Goal: Task Accomplishment & Management: Use online tool/utility

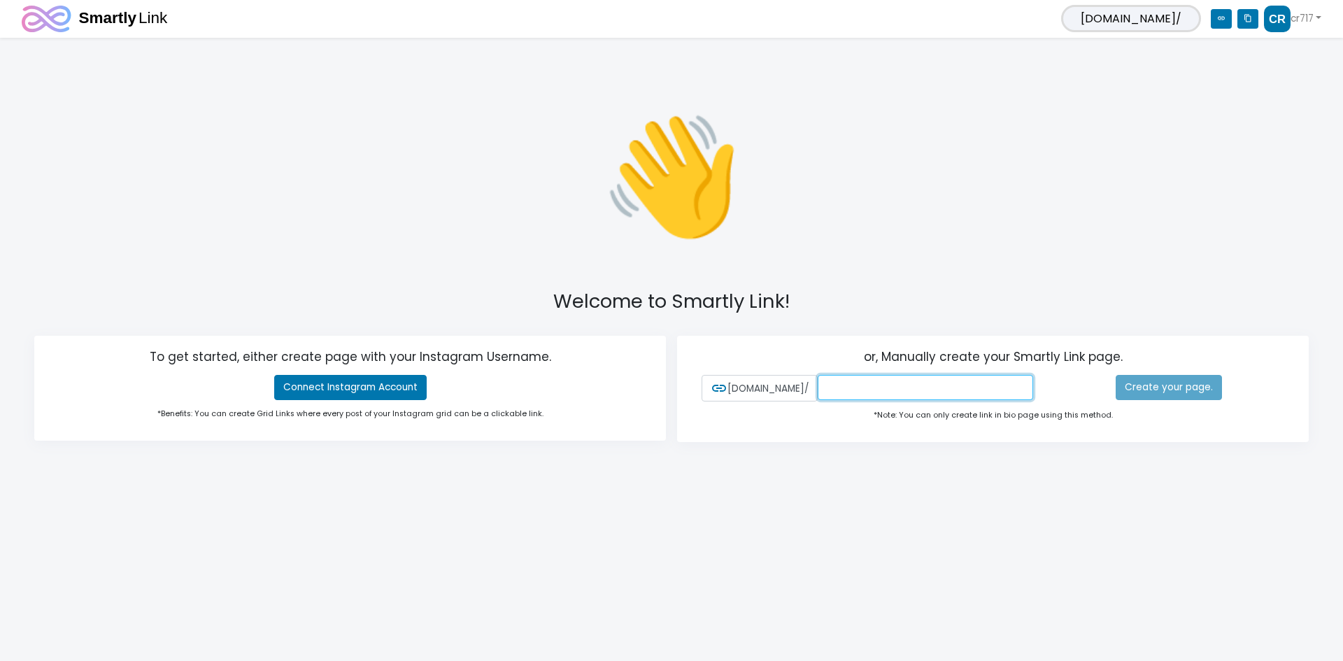
click at [955, 375] on input "text" at bounding box center [925, 387] width 215 height 25
type input "cr717"
click at [1179, 389] on link "Create your page." at bounding box center [1169, 387] width 106 height 25
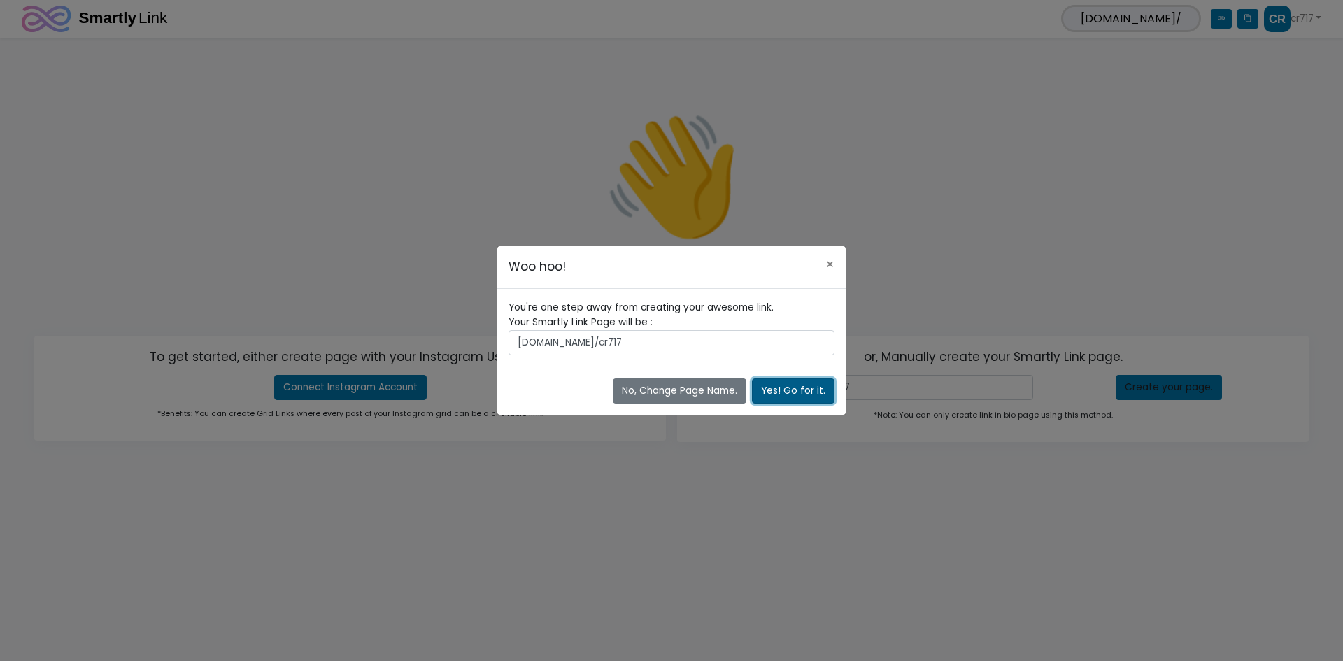
click at [813, 395] on button "Yes! Go for it." at bounding box center [793, 391] width 83 height 25
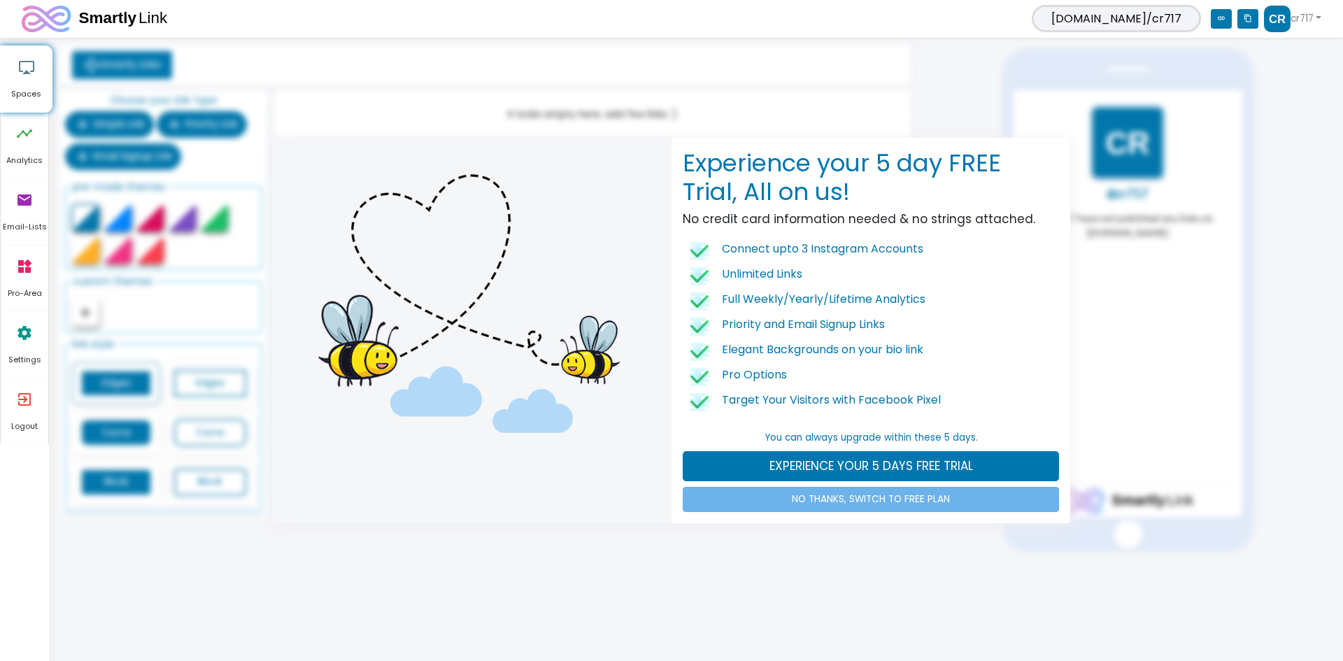
click at [781, 587] on div "Experience your 5 day FREE Trial, All on us! No credit card information needed …" at bounding box center [671, 330] width 1343 height 661
click at [798, 96] on div "Experience your 5 day FREE Trial, All on us! No credit card information needed …" at bounding box center [671, 330] width 1343 height 661
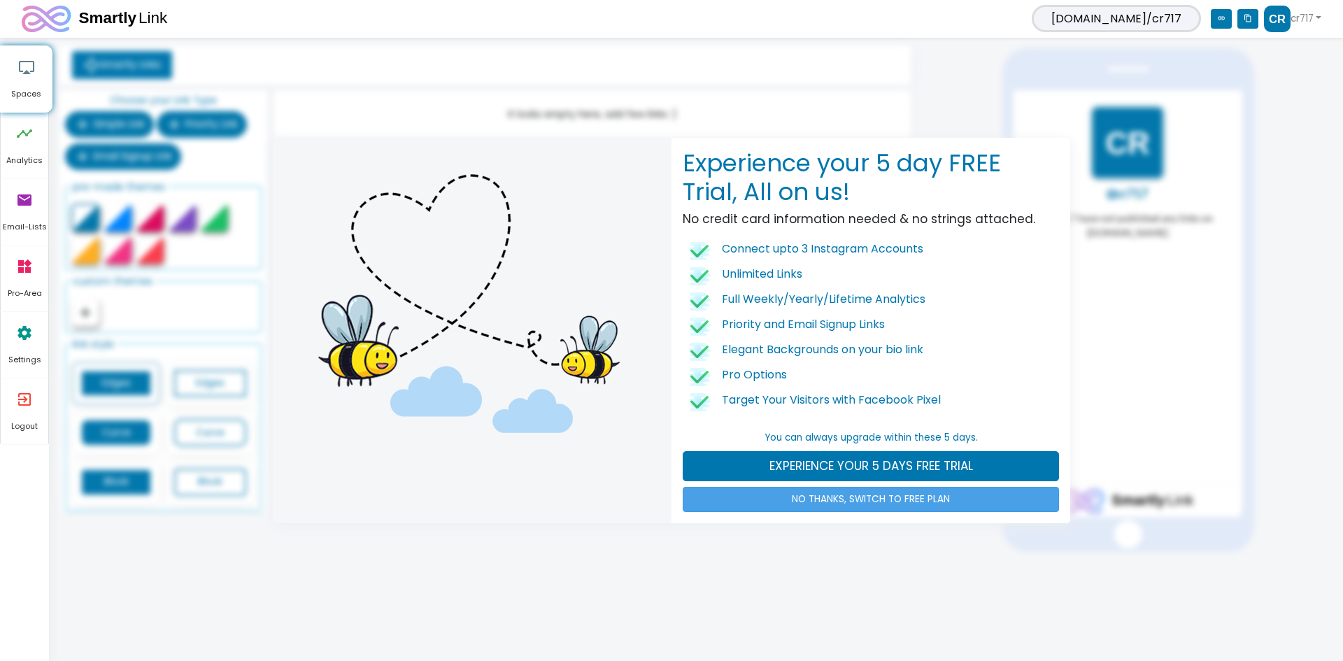
click at [788, 505] on link "NO THANKS, SWITCH TO FREE PLAN" at bounding box center [871, 499] width 376 height 25
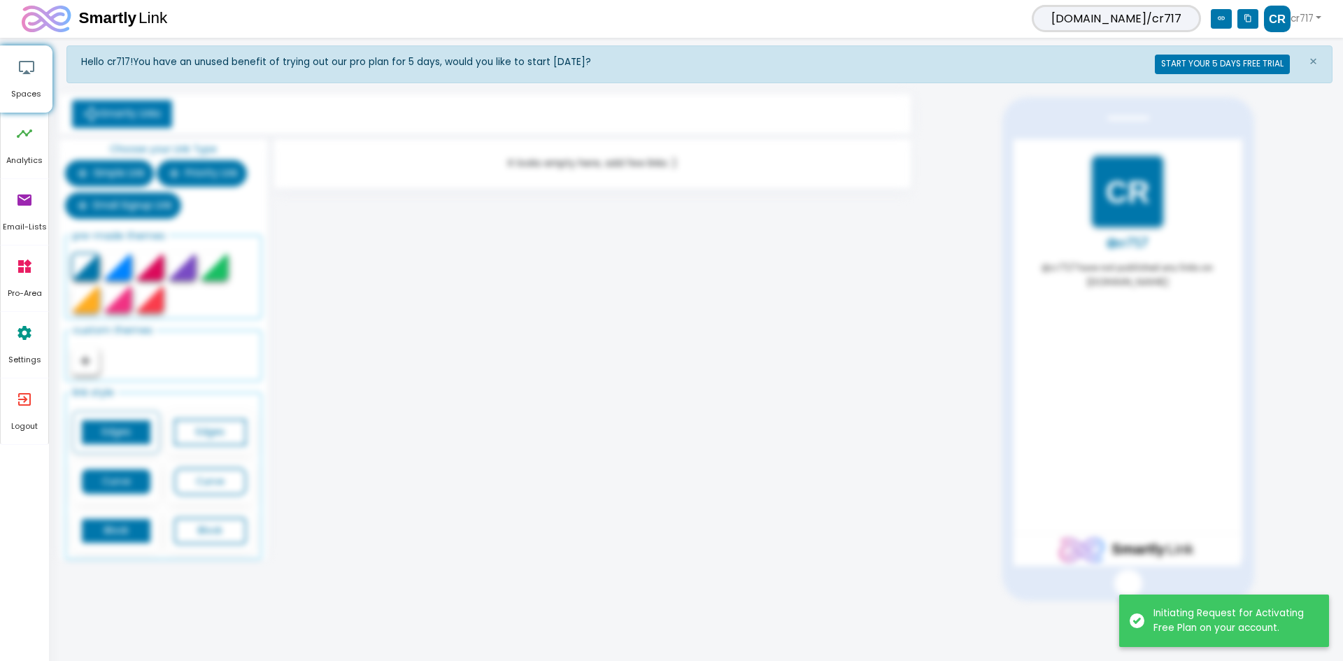
click at [809, 448] on div "Hello cr717! You have an unused benefit of trying out our pro plan for 5 days, …" at bounding box center [699, 323] width 1266 height 556
drag, startPoint x: 651, startPoint y: 331, endPoint x: 605, endPoint y: 255, distance: 88.8
click at [635, 307] on div "It looks empty here, add few links :)" at bounding box center [593, 352] width 644 height 427
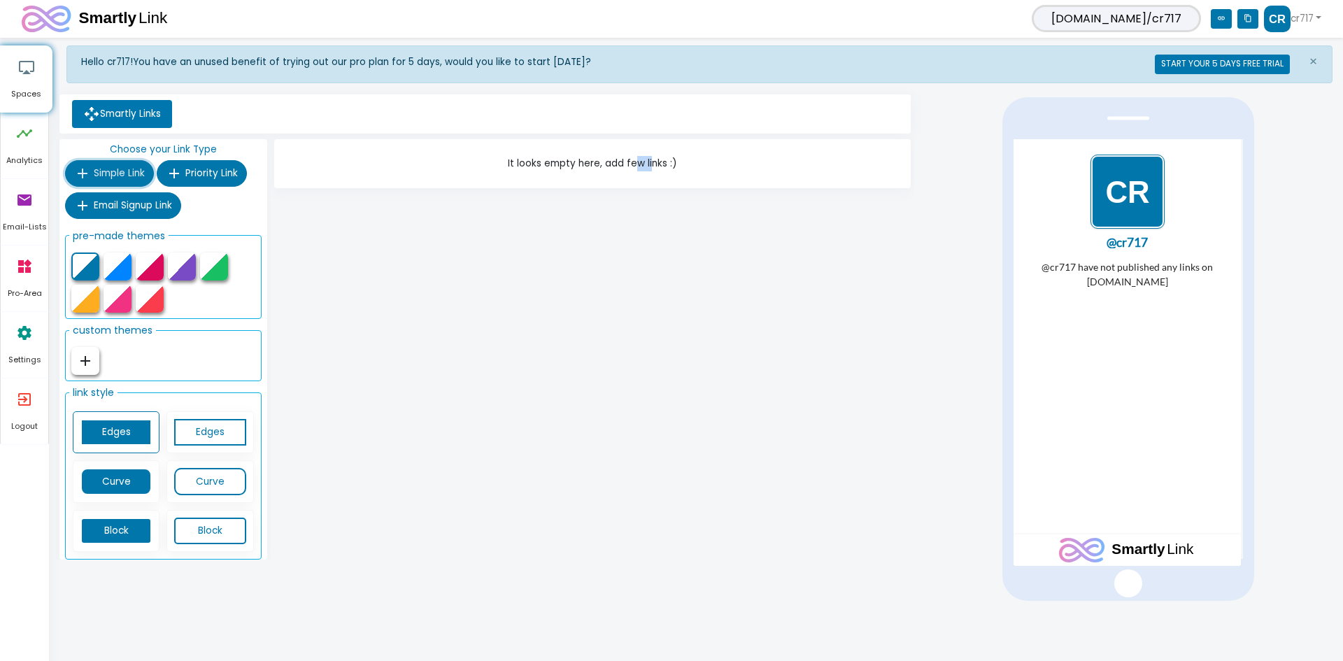
click at [132, 174] on span "Simple Link" at bounding box center [119, 173] width 51 height 13
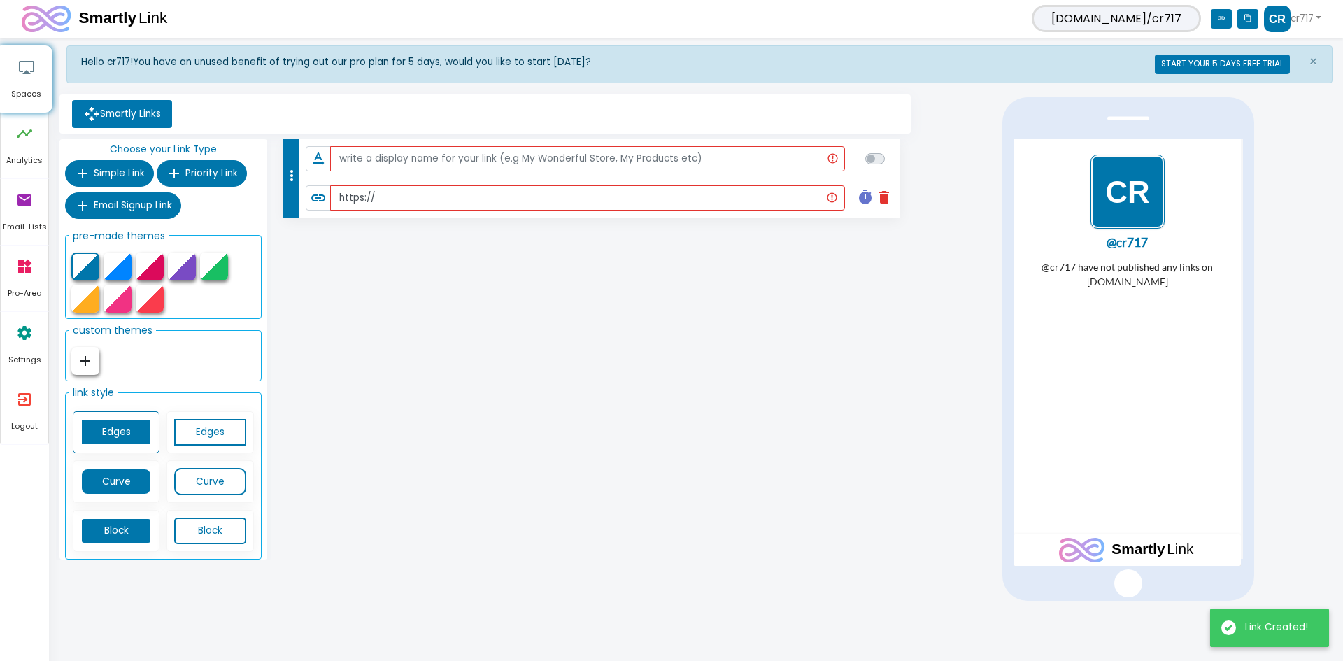
click at [362, 172] on li "text_rotation_none" at bounding box center [600, 158] width 602 height 39
click at [380, 155] on input "text" at bounding box center [588, 158] width 516 height 25
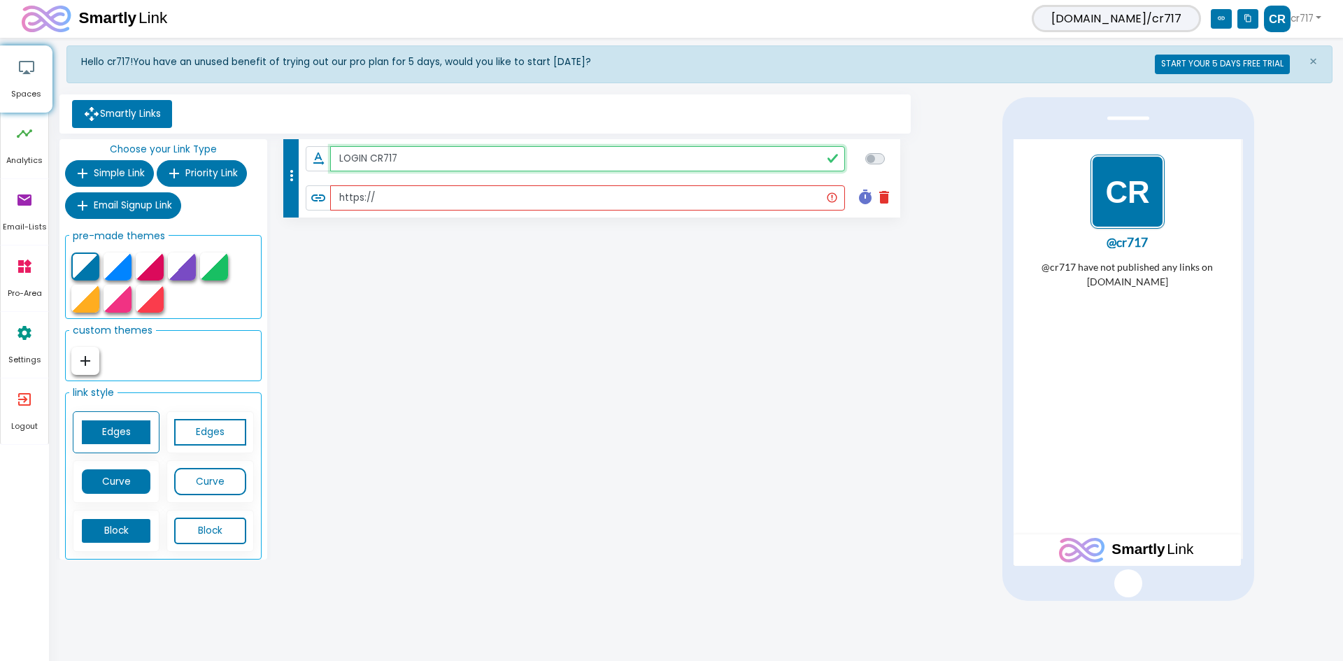
type input "LOGIN CR717"
click at [384, 199] on input "https://" at bounding box center [587, 197] width 515 height 25
paste input "[DOMAIN_NAME][URL]"
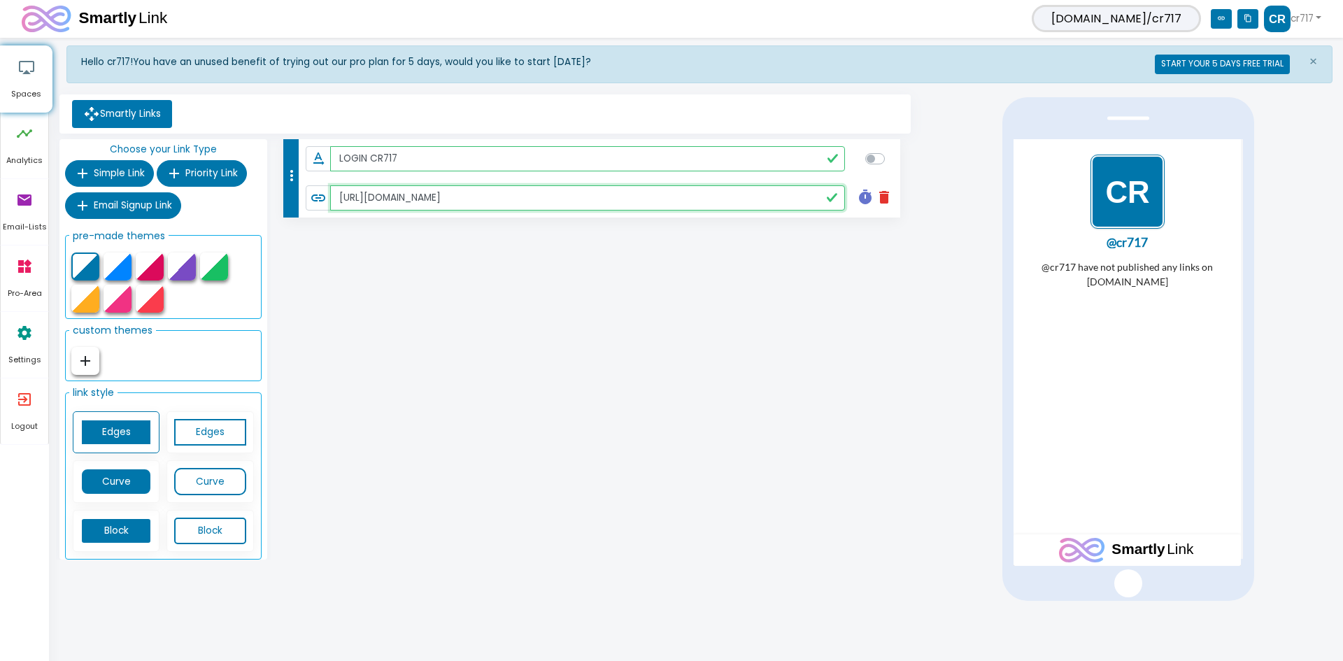
type input "[URL][DOMAIN_NAME]"
checkbox input "true"
click at [452, 302] on div "more_vert text_rotation_none LOGIN CR717 link [URL][DOMAIN_NAME] timer delete S…" at bounding box center [593, 352] width 644 height 427
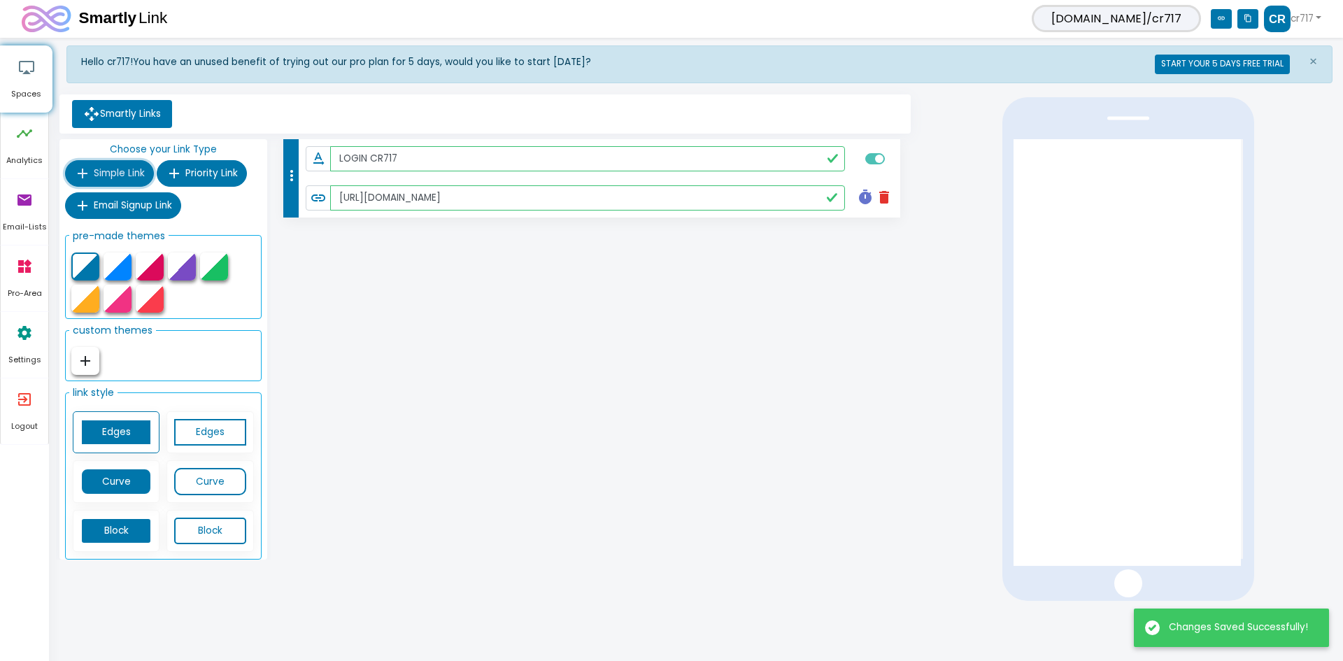
click at [125, 172] on span "Simple Link" at bounding box center [119, 173] width 51 height 13
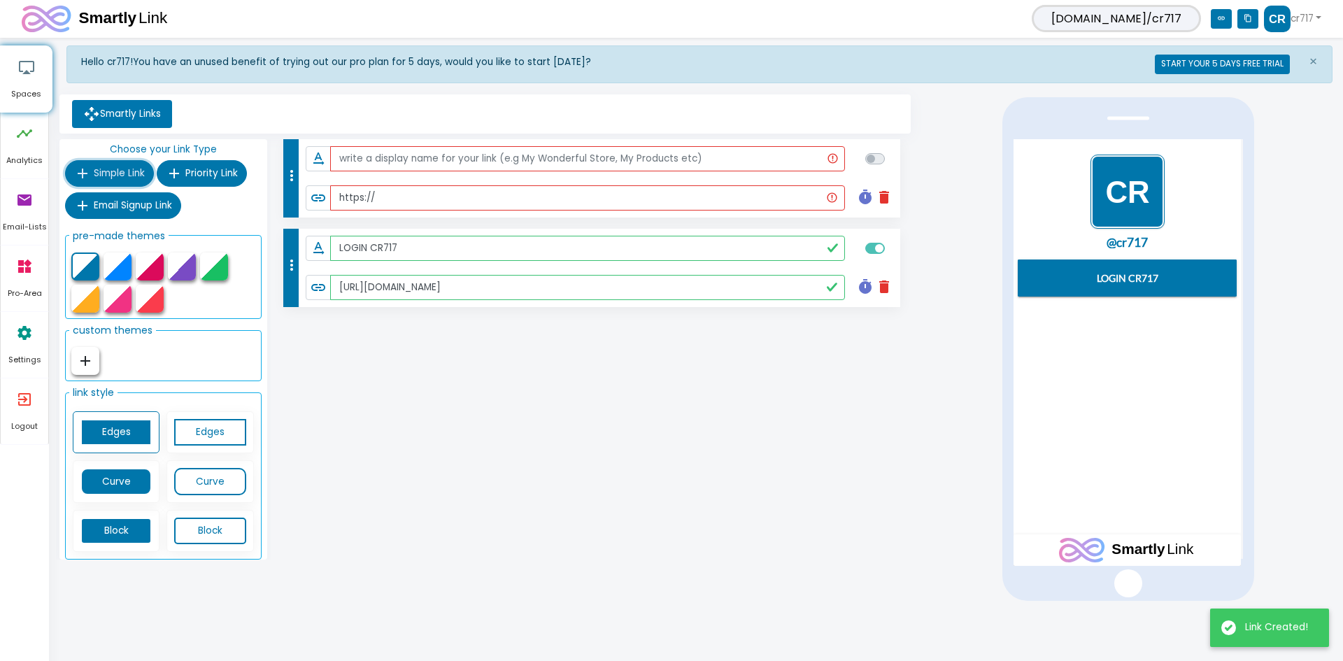
click at [115, 169] on span "Simple Link" at bounding box center [119, 173] width 51 height 13
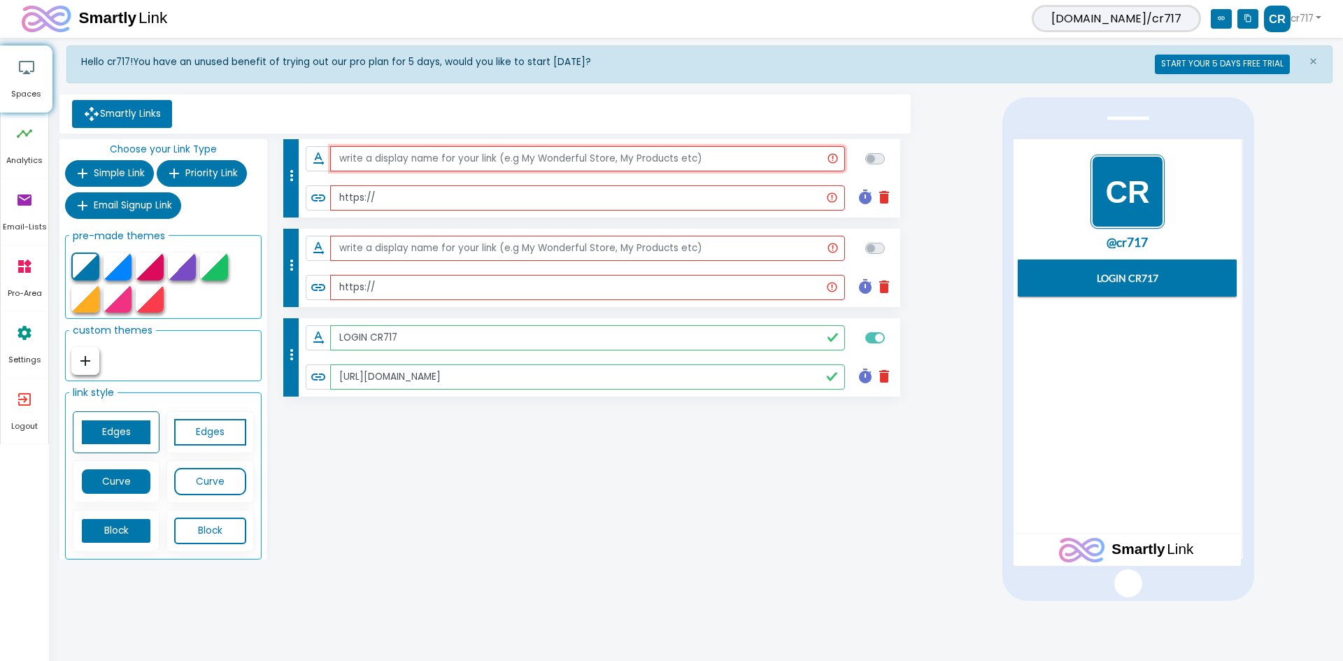
click at [397, 165] on input "text" at bounding box center [588, 158] width 516 height 25
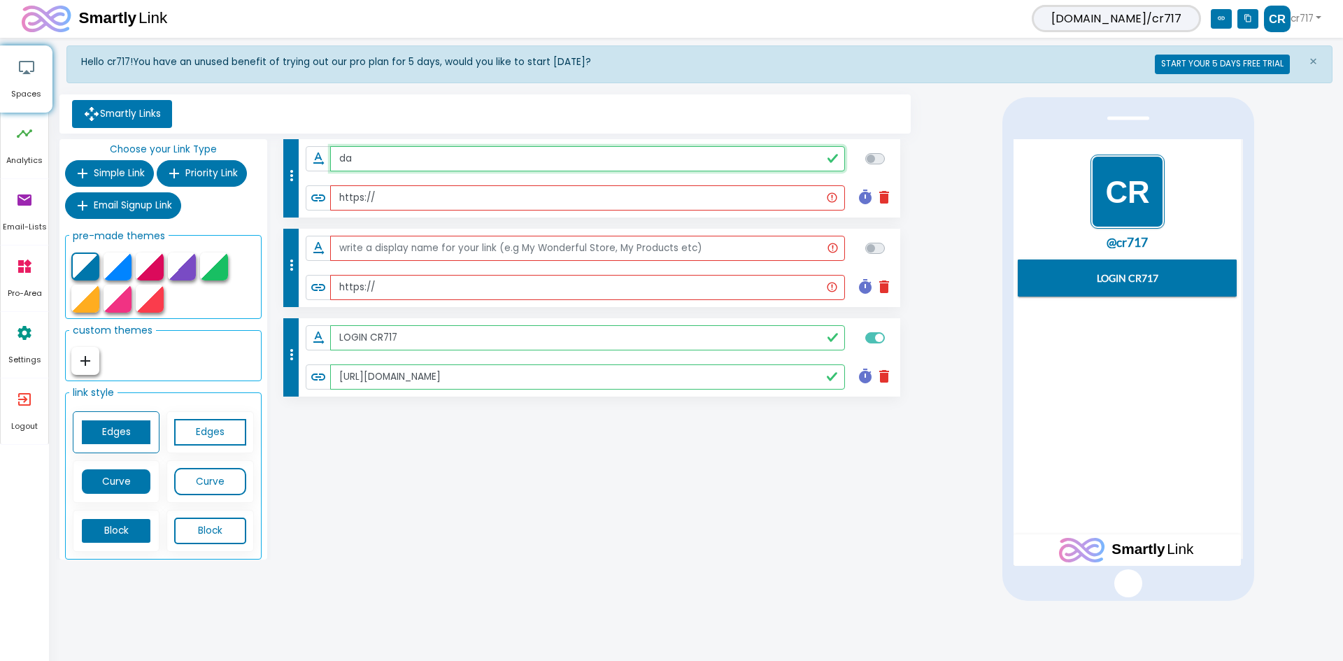
type input "d"
type input "DAFTAR CR717"
paste input "[DOMAIN_NAME][URL]"
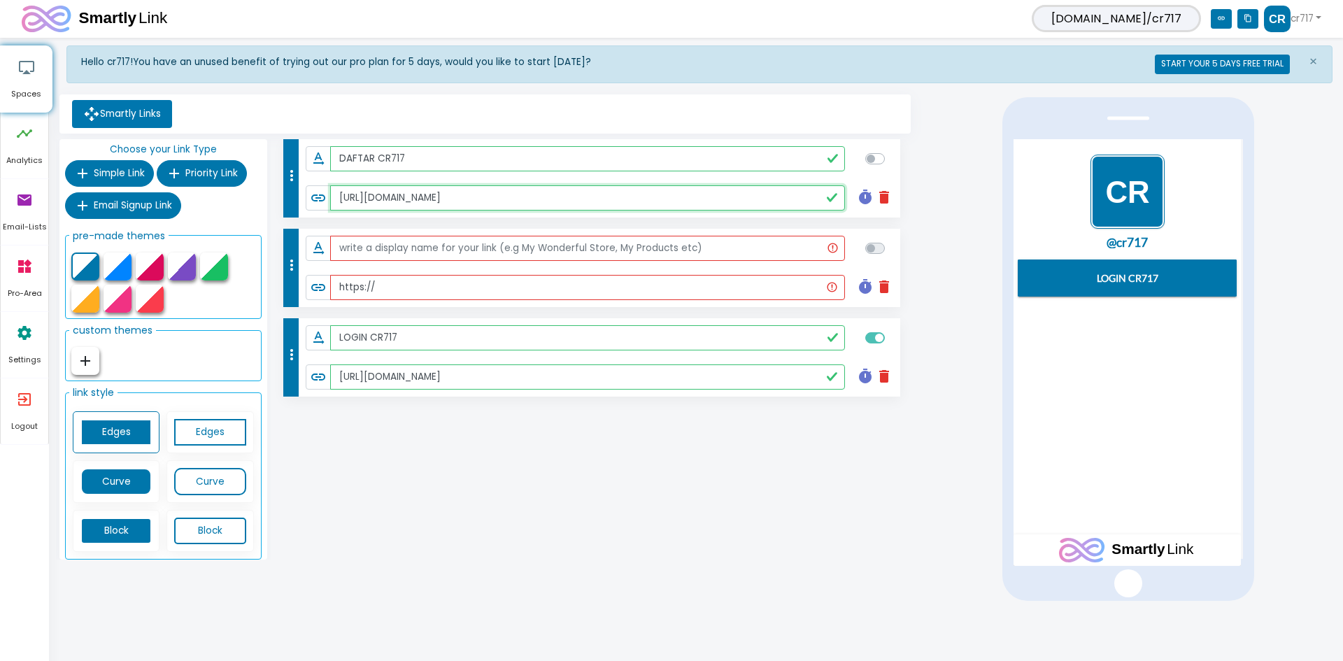
type input "[URL][DOMAIN_NAME]"
checkbox input "true"
click at [402, 273] on li "link https:// timer delete" at bounding box center [600, 287] width 602 height 39
click at [381, 246] on input "text" at bounding box center [588, 248] width 516 height 25
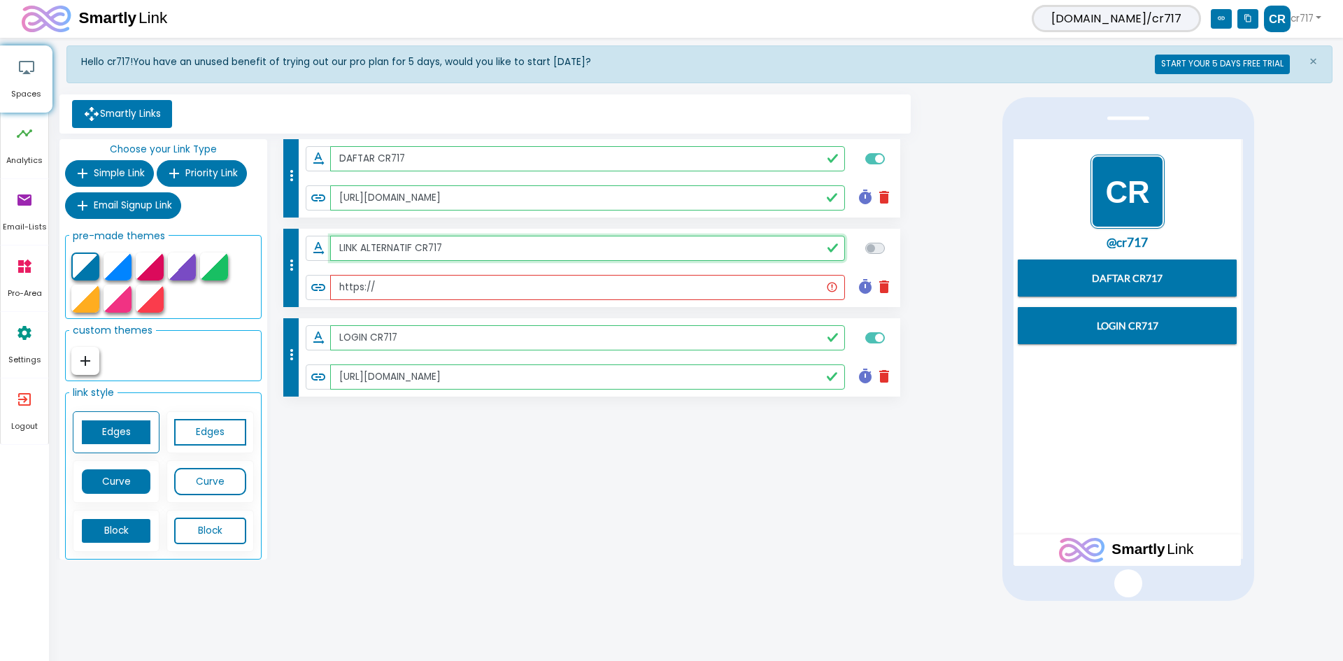
type input "LINK ALTERNATIF CR717"
paste input "[DOMAIN_NAME][URL]"
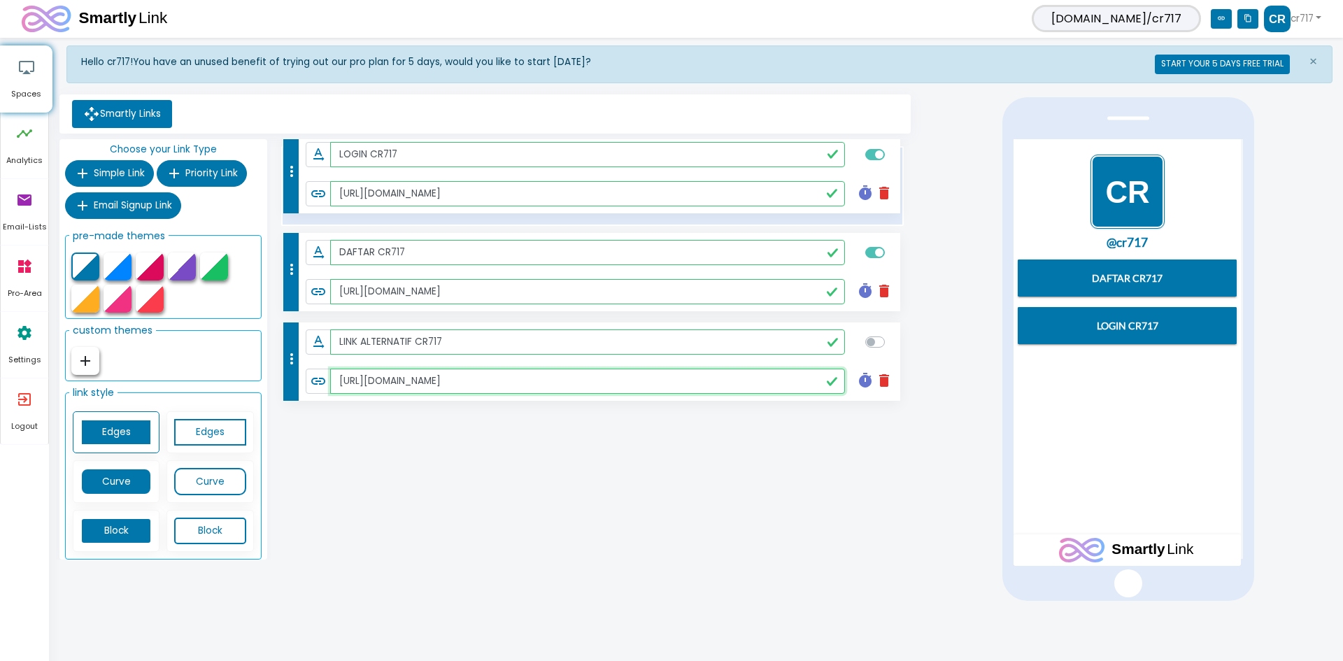
drag, startPoint x: 289, startPoint y: 358, endPoint x: 294, endPoint y: 173, distance: 184.8
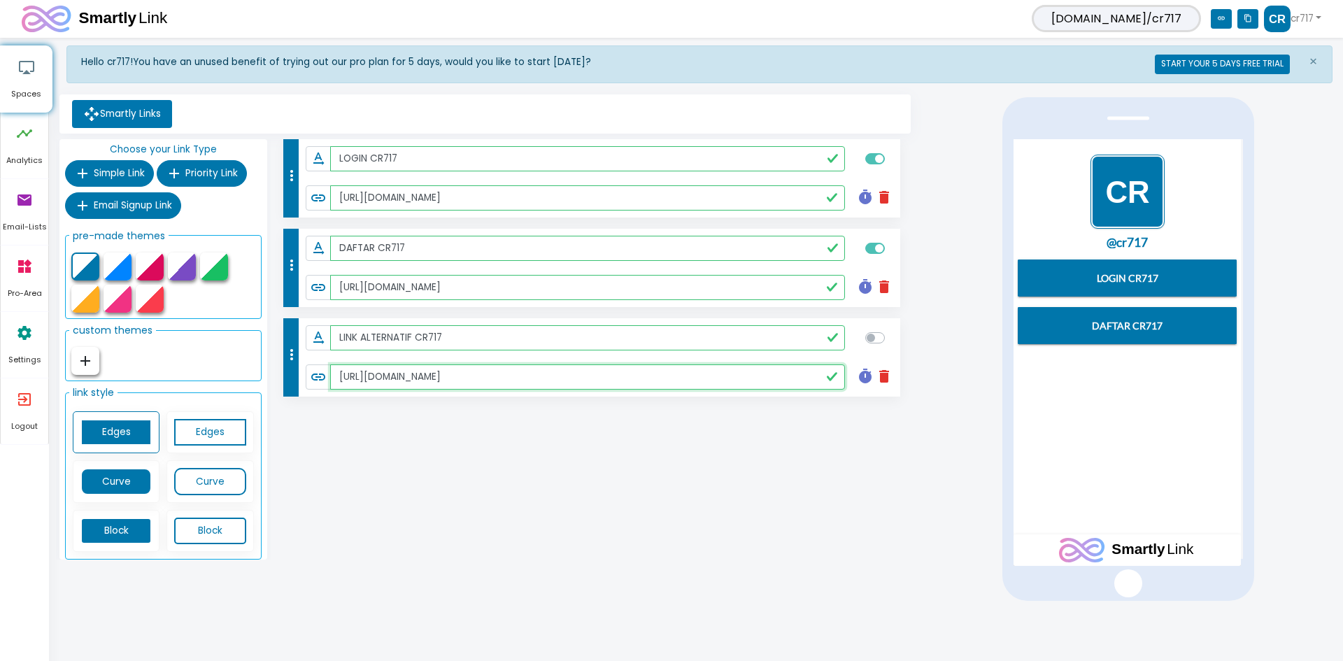
type input "[URL][DOMAIN_NAME]"
checkbox input "true"
drag, startPoint x: 740, startPoint y: 500, endPoint x: 700, endPoint y: 487, distance: 42.0
click at [740, 500] on div "more_vert text_rotation_none LOGIN CR717 link [URL][DOMAIN_NAME] timer delete S…" at bounding box center [593, 352] width 644 height 427
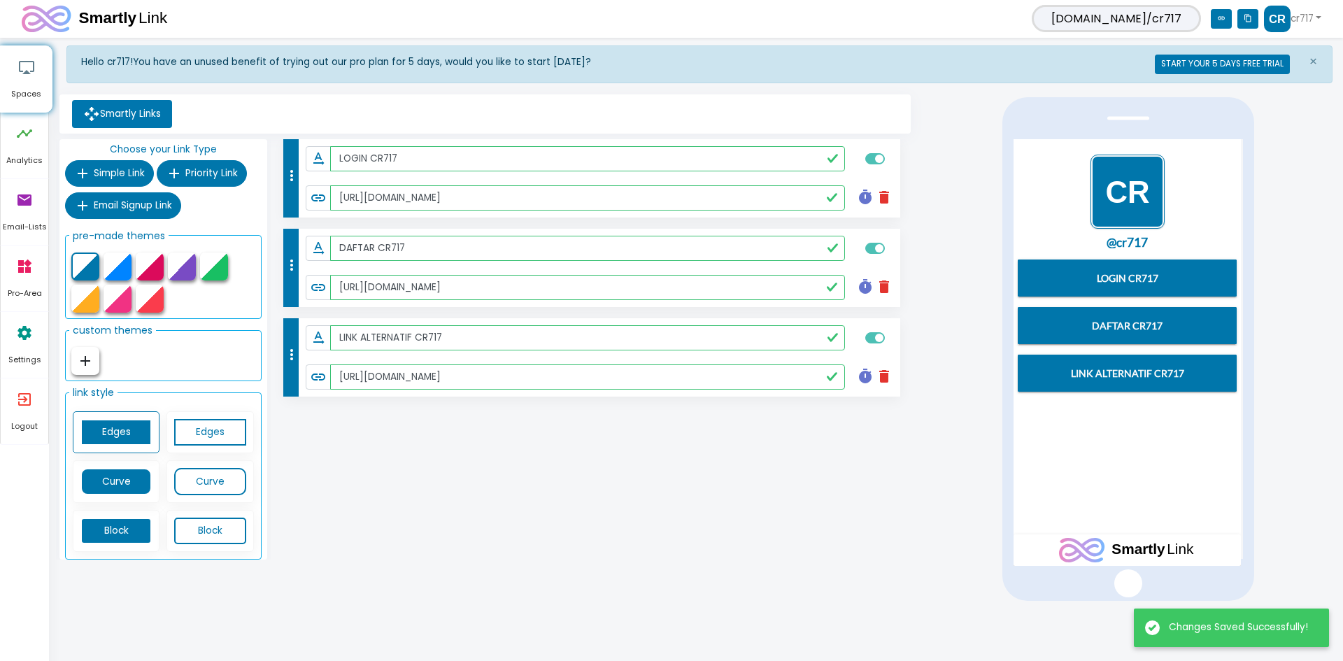
click at [621, 464] on div "more_vert text_rotation_none LOGIN CR717 link [URL][DOMAIN_NAME] timer delete S…" at bounding box center [593, 352] width 644 height 427
click at [1238, 15] on icon "content_copy" at bounding box center [1248, 19] width 21 height 20
